Goal: Task Accomplishment & Management: Manage account settings

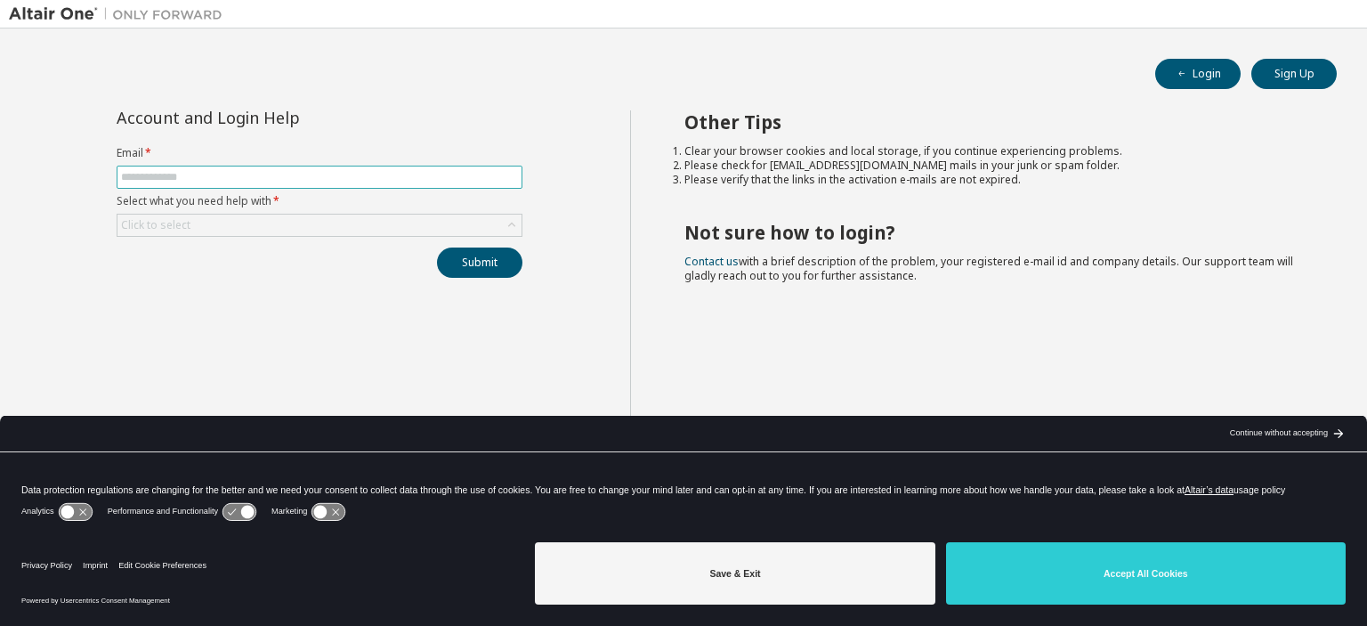
click at [417, 171] on input "text" at bounding box center [319, 177] width 397 height 14
click at [479, 174] on input "text" at bounding box center [319, 177] width 397 height 14
type input "**********"
click at [371, 223] on div "Click to select" at bounding box center [319, 224] width 404 height 21
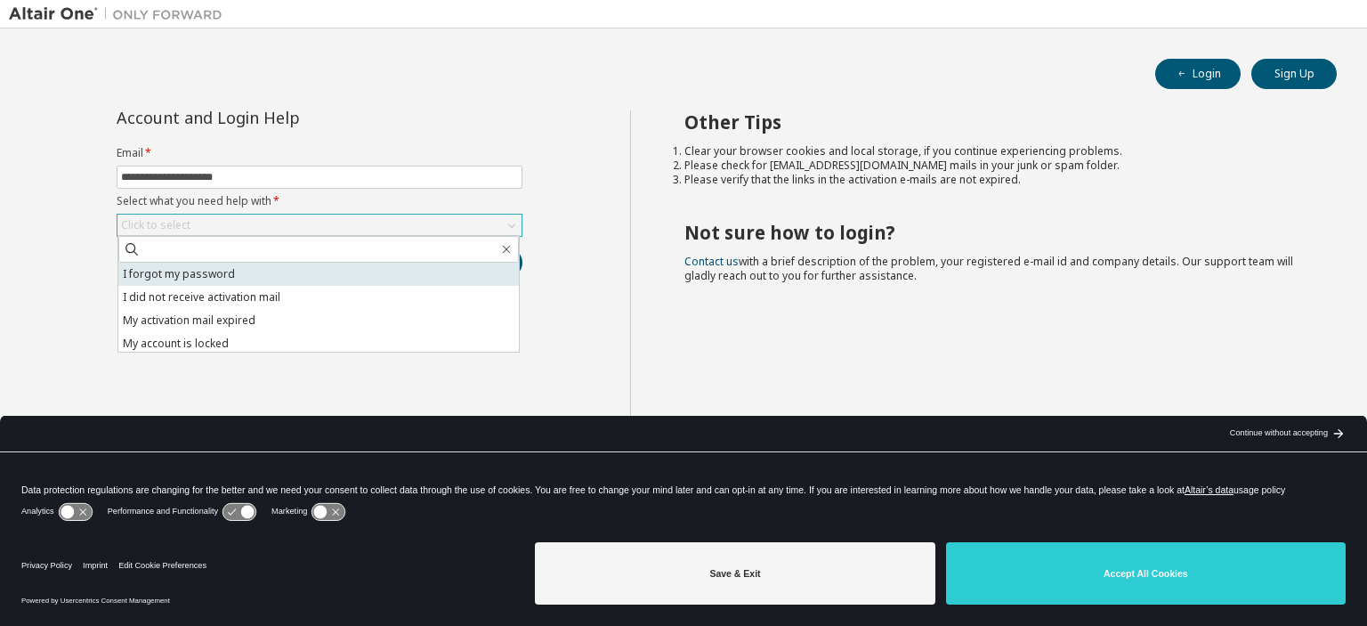
click at [345, 280] on li "I forgot my password" at bounding box center [318, 274] width 400 height 23
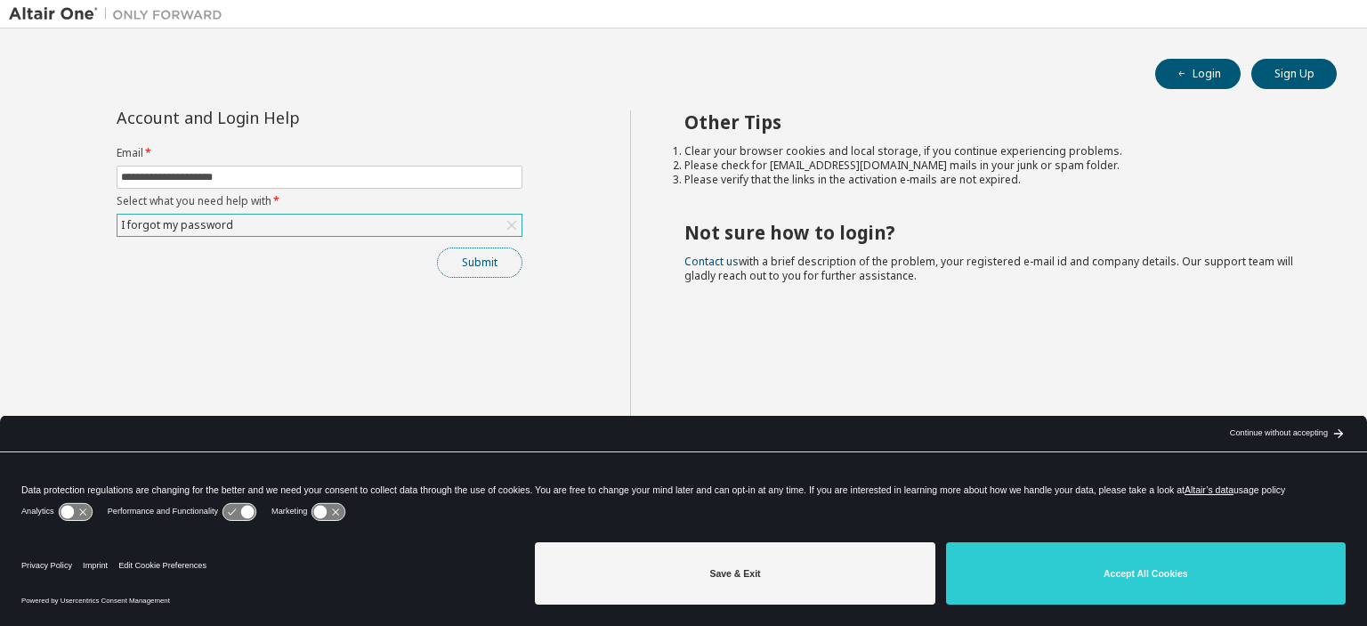
click at [473, 262] on button "Submit" at bounding box center [479, 262] width 85 height 30
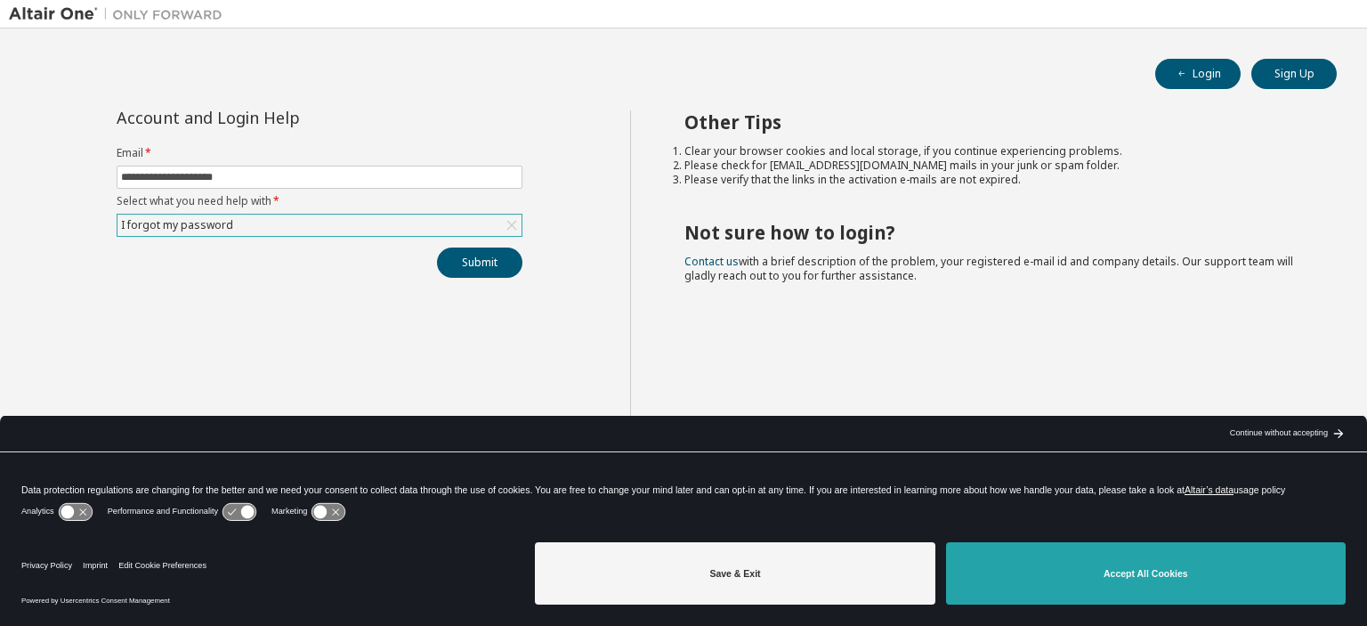
click at [1111, 564] on button "Accept All Cookies" at bounding box center [1146, 573] width 400 height 62
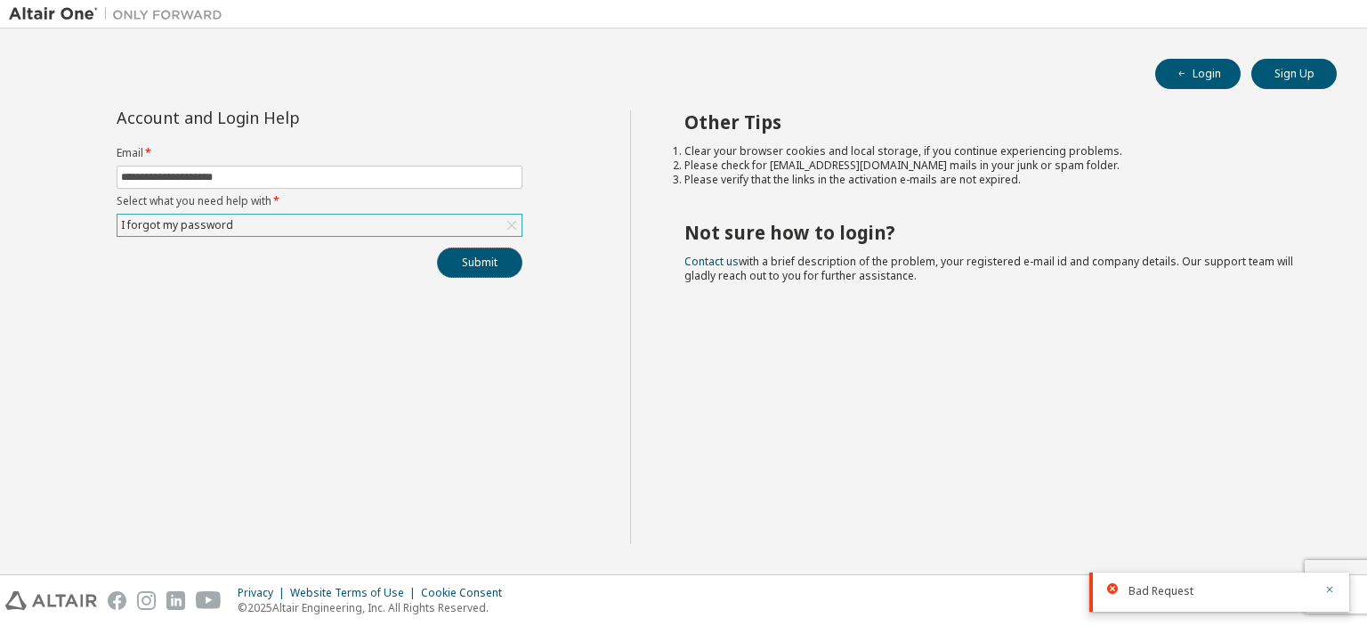
click at [467, 261] on button "Submit" at bounding box center [479, 262] width 85 height 30
click at [1333, 537] on icon "button" at bounding box center [1329, 535] width 11 height 11
click at [1331, 589] on icon "button" at bounding box center [1330, 589] width 6 height 6
